Goal: Task Accomplishment & Management: Use online tool/utility

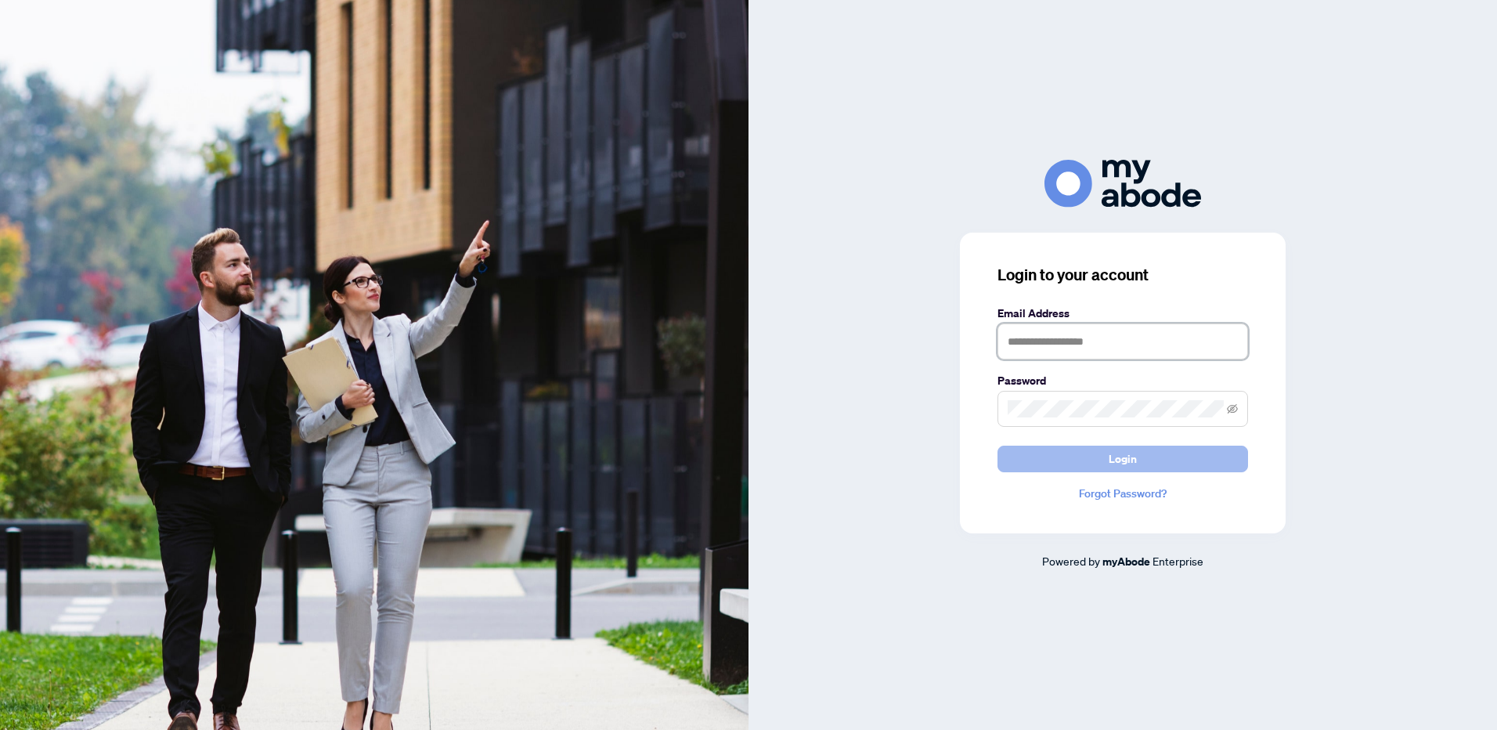
type input "**********"
click at [1121, 463] on span "Login" at bounding box center [1123, 458] width 28 height 25
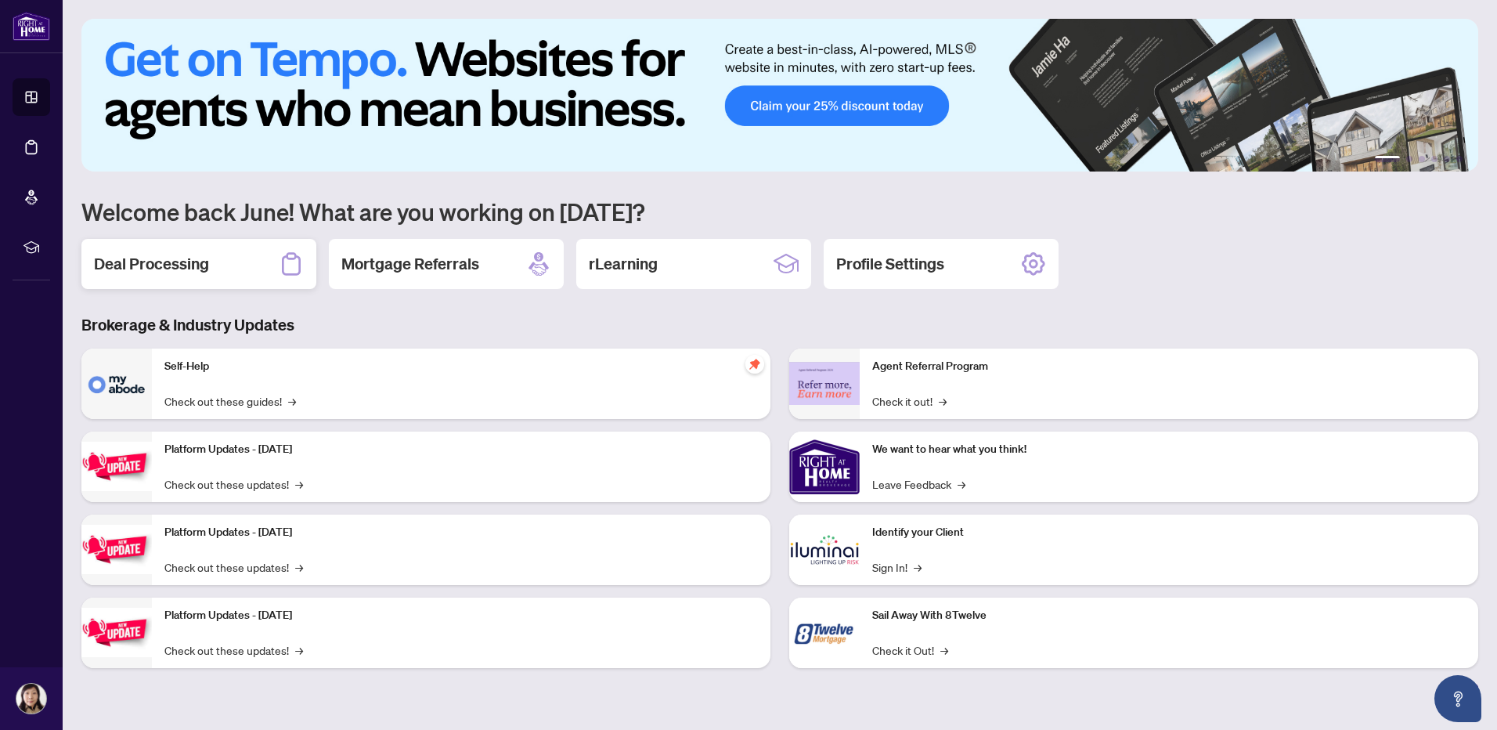
click at [143, 264] on h2 "Deal Processing" at bounding box center [151, 264] width 115 height 22
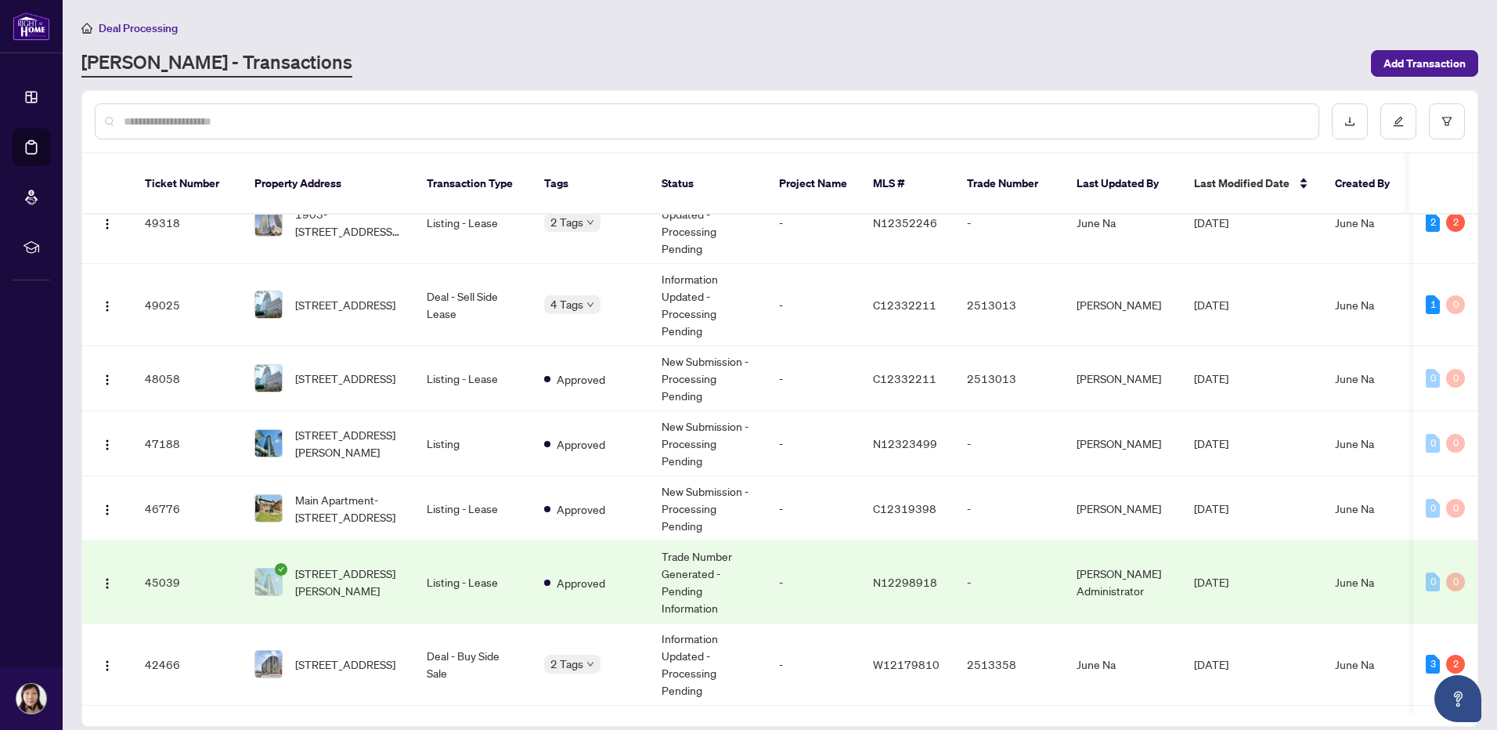
scroll to position [96, 0]
